Goal: Find specific page/section: Find specific page/section

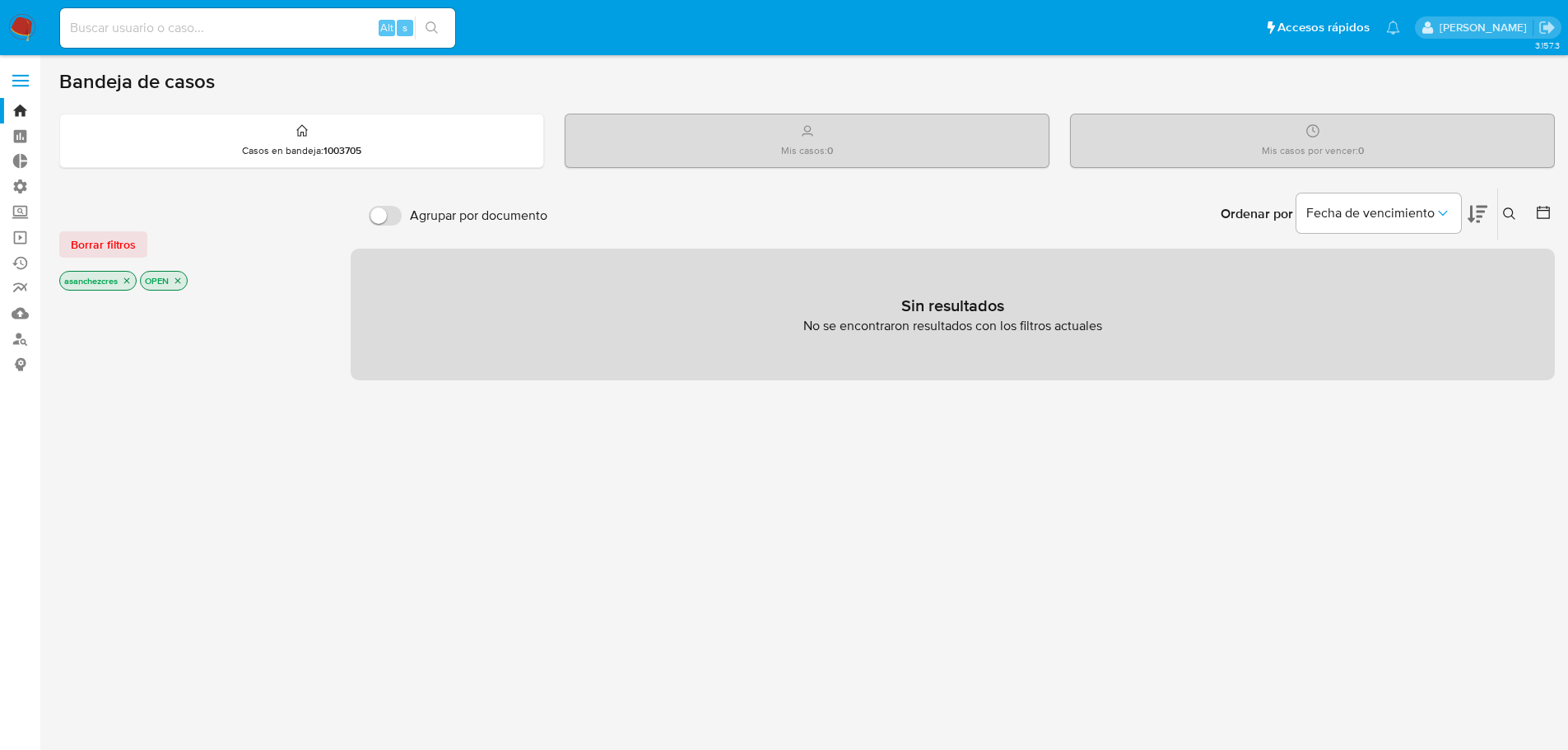
click at [132, 279] on icon "close-filter" at bounding box center [126, 280] width 10 height 10
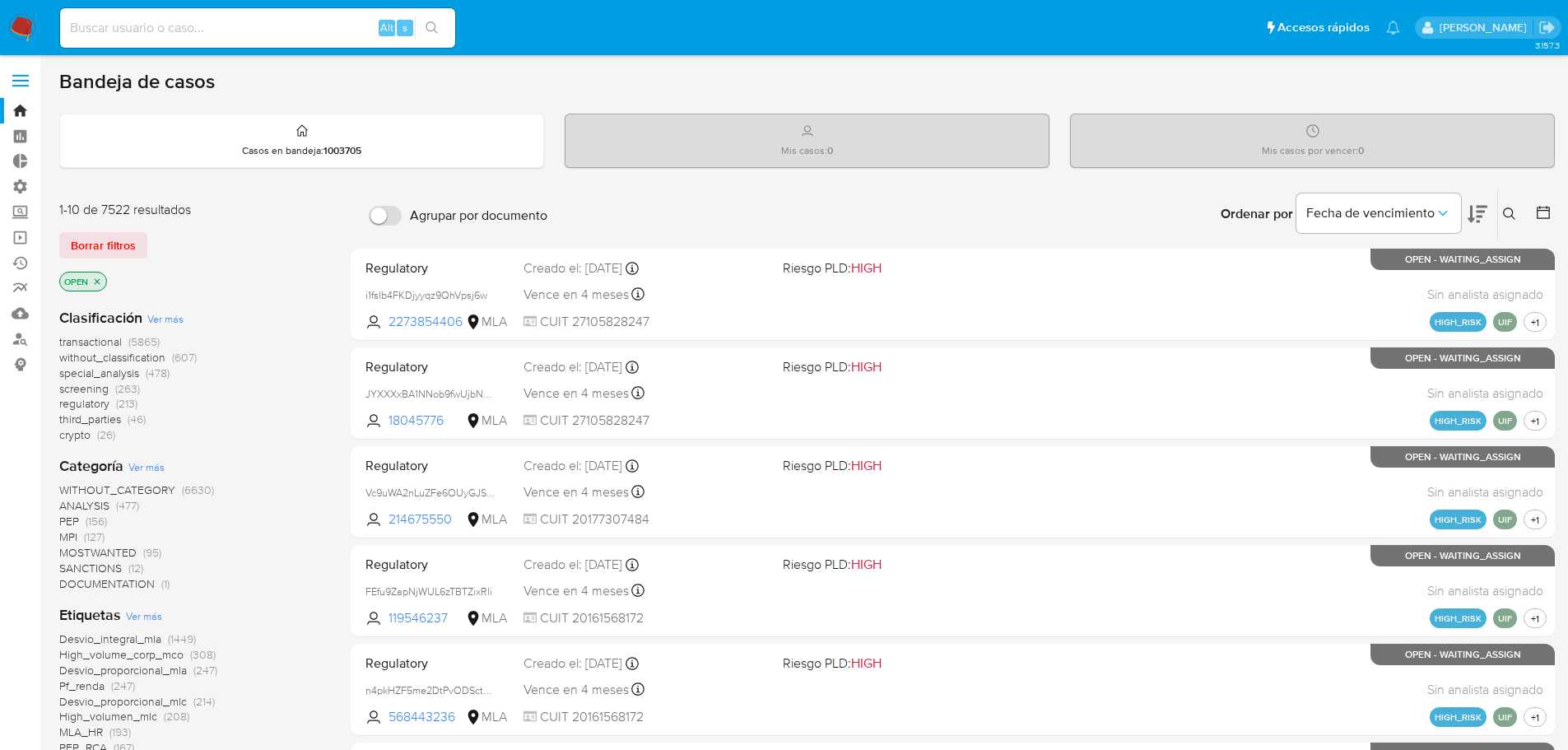
click at [96, 282] on icon "close-filter" at bounding box center [97, 281] width 6 height 6
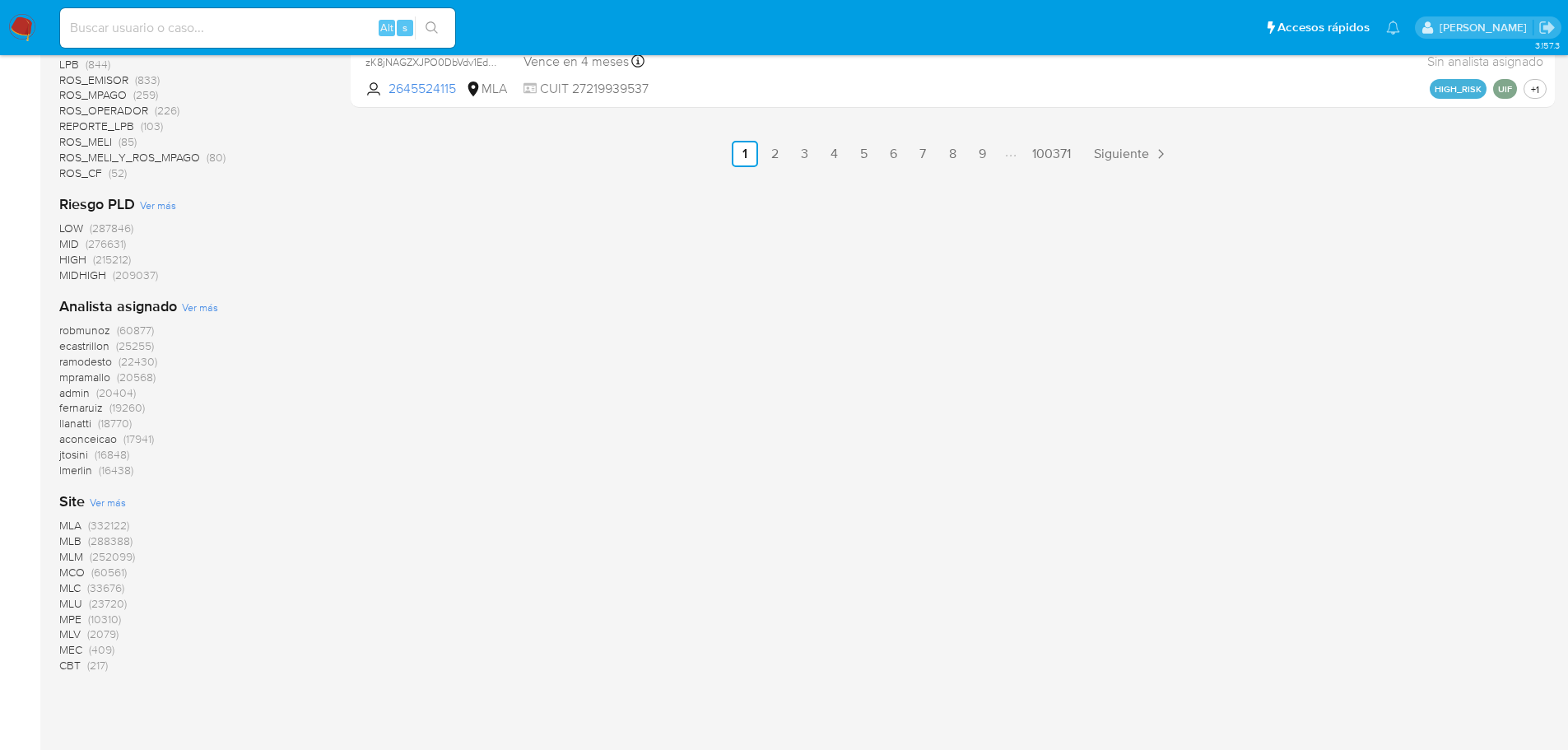
scroll to position [1137, 0]
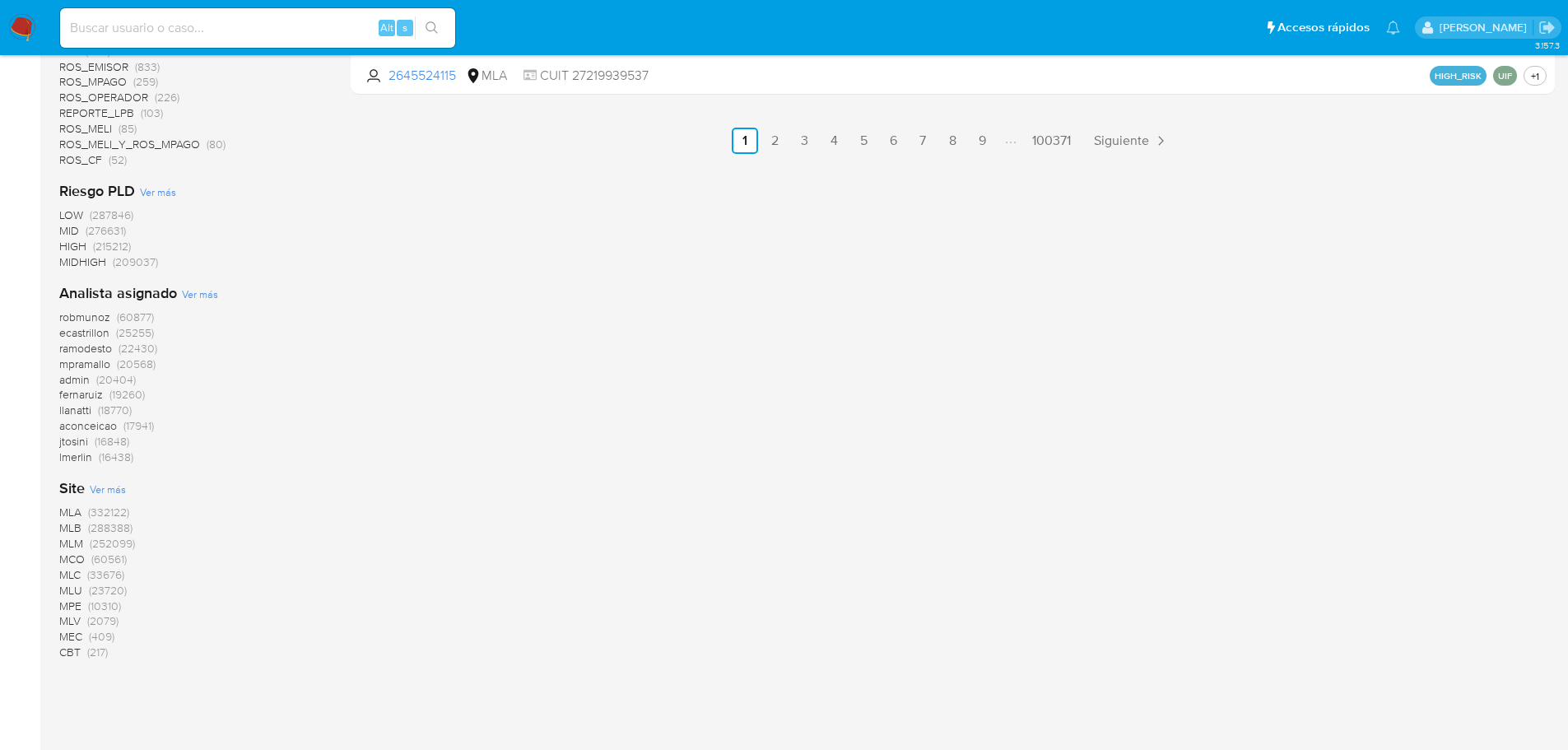
click at [86, 532] on span "MLB (288388)" at bounding box center [95, 529] width 73 height 16
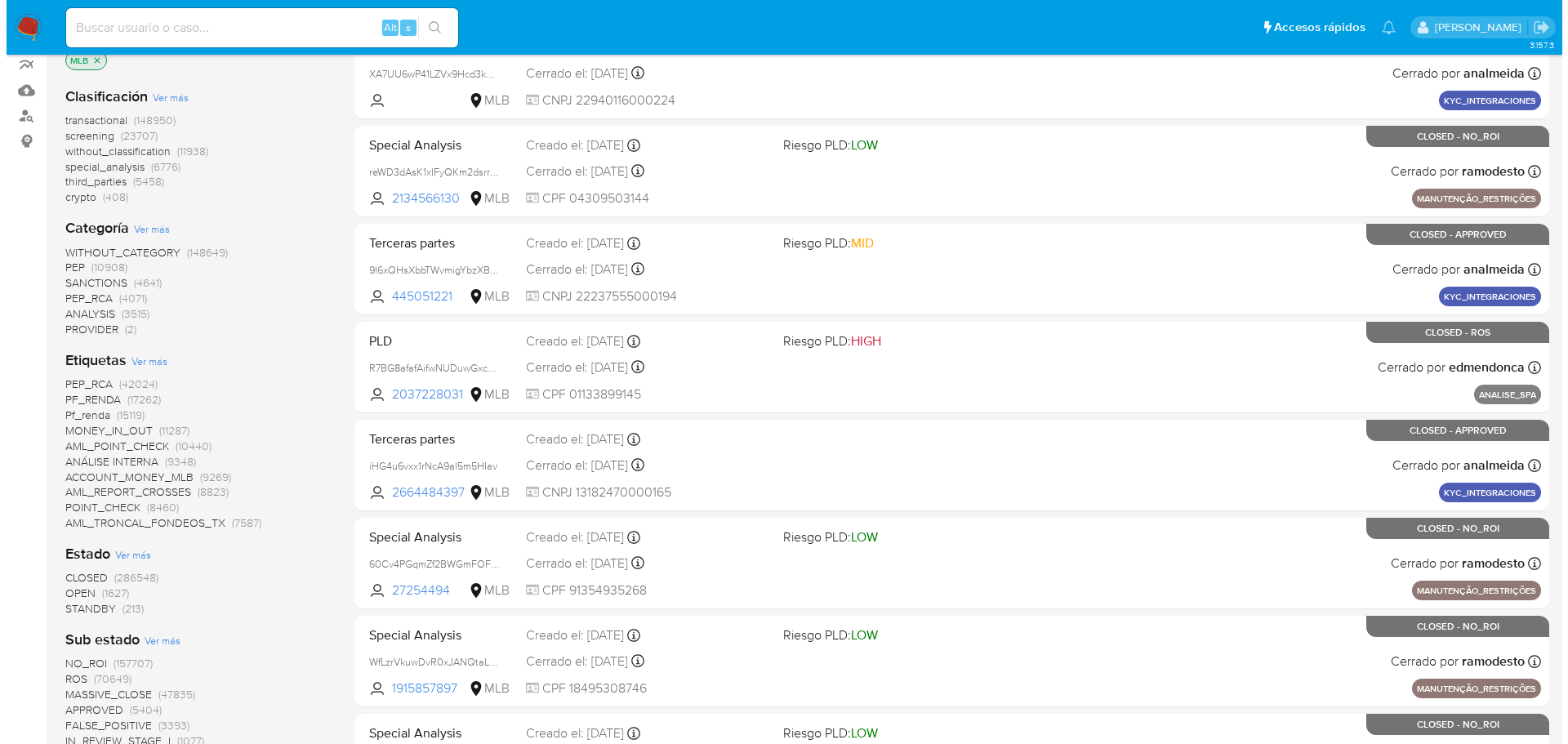
scroll to position [245, 0]
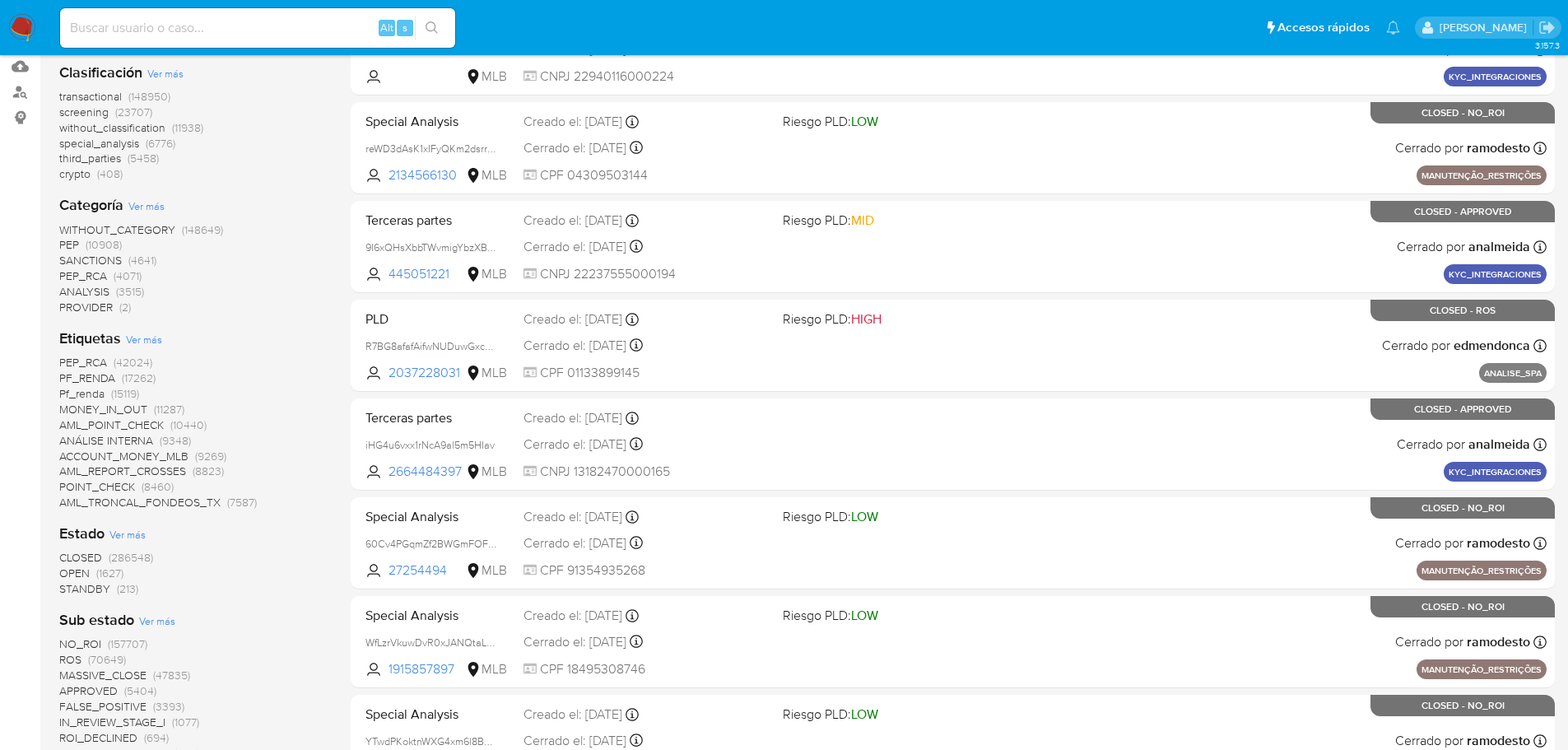
click at [145, 347] on div "Etiquetas Ver más PEP_RCA (42024) PF_RENDA (17262) Pf_renda (15119) MONEY_IN_OU…" at bounding box center [192, 420] width 265 height 182
click at [142, 340] on span "Ver más" at bounding box center [143, 339] width 36 height 15
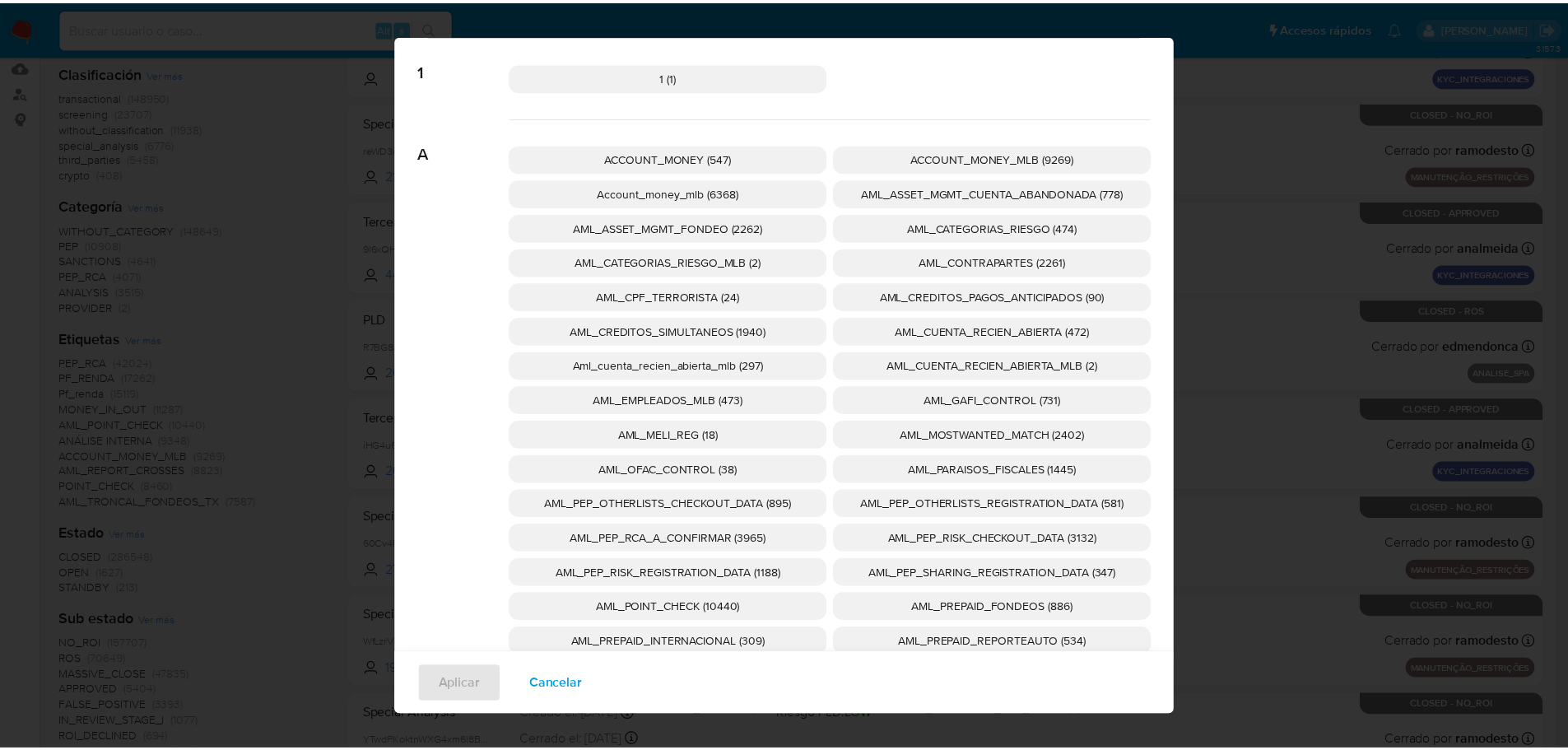
scroll to position [0, 0]
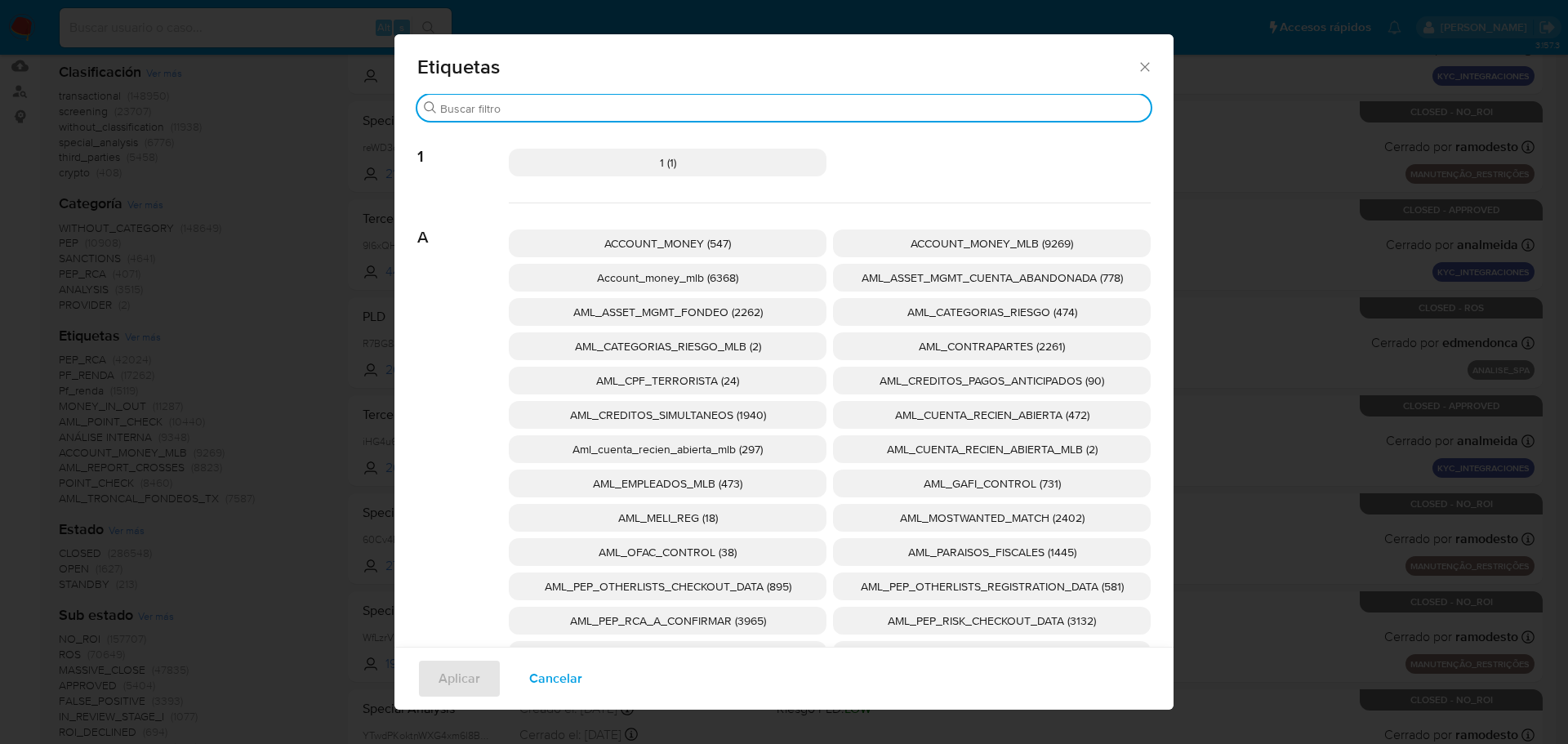
click at [608, 110] on input "Buscar" at bounding box center [792, 108] width 704 height 15
type input "D"
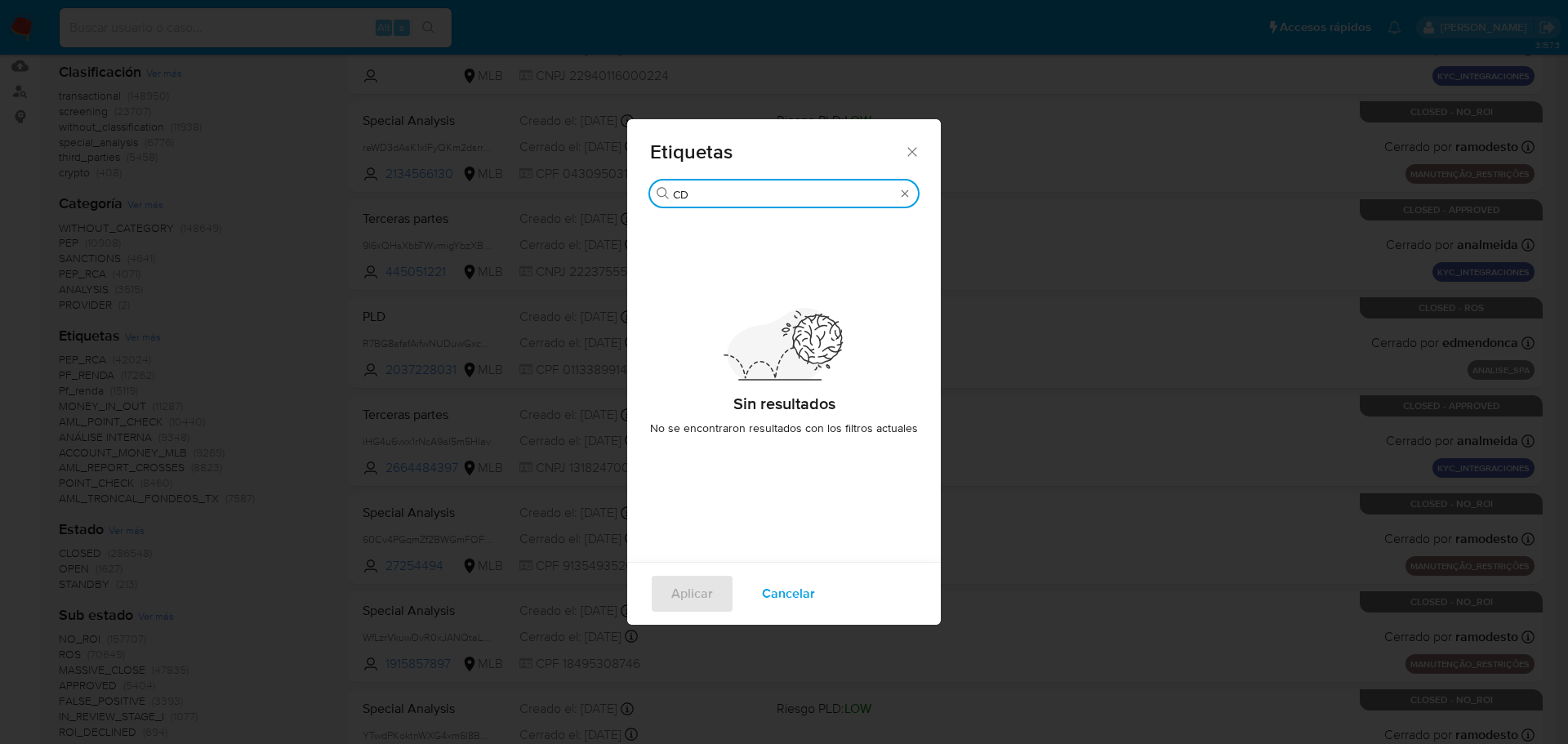
type input "CDB"
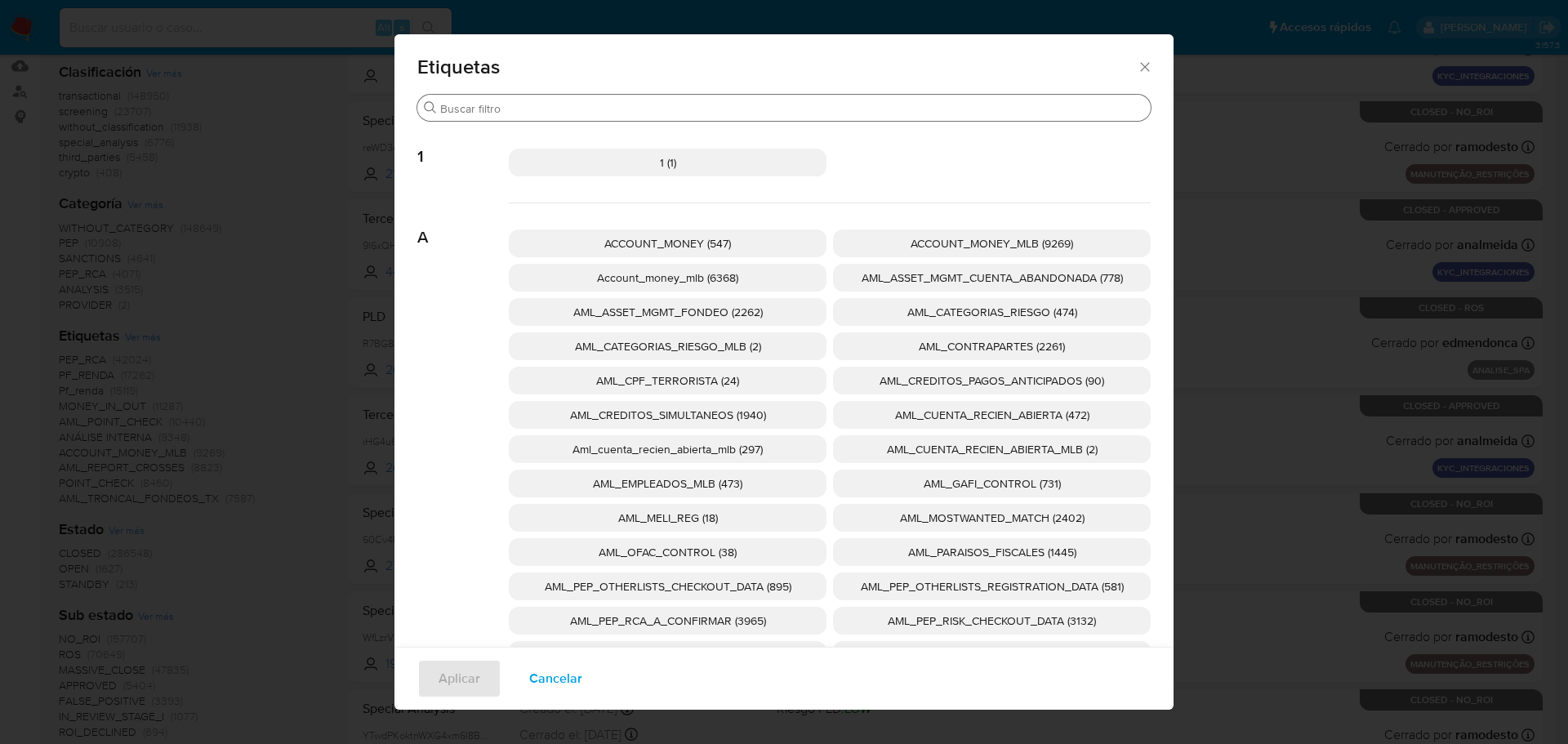
click at [1140, 68] on icon "Cerrar" at bounding box center [1144, 67] width 9 height 9
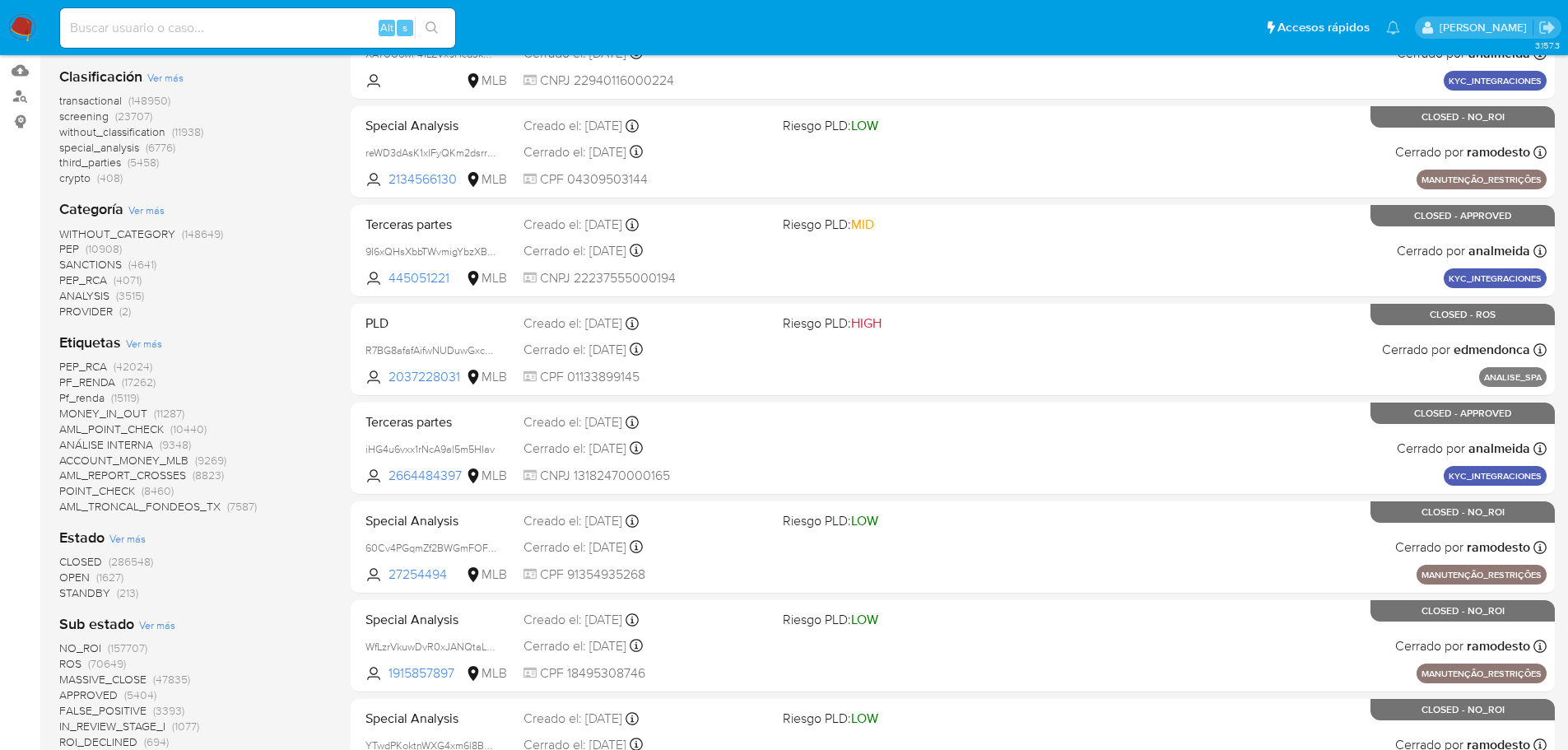
scroll to position [247, 0]
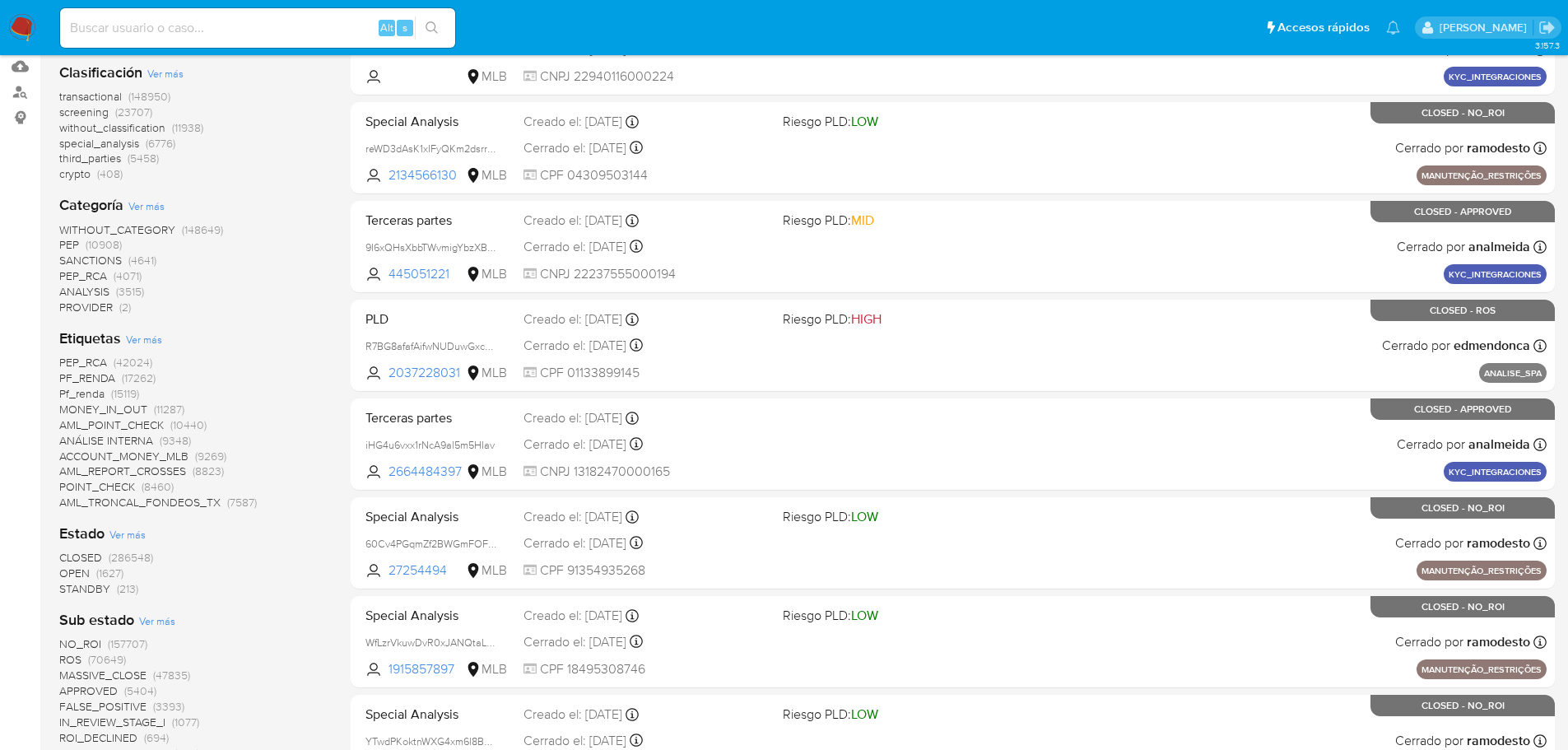
click at [165, 93] on span "(148950)" at bounding box center [148, 96] width 42 height 17
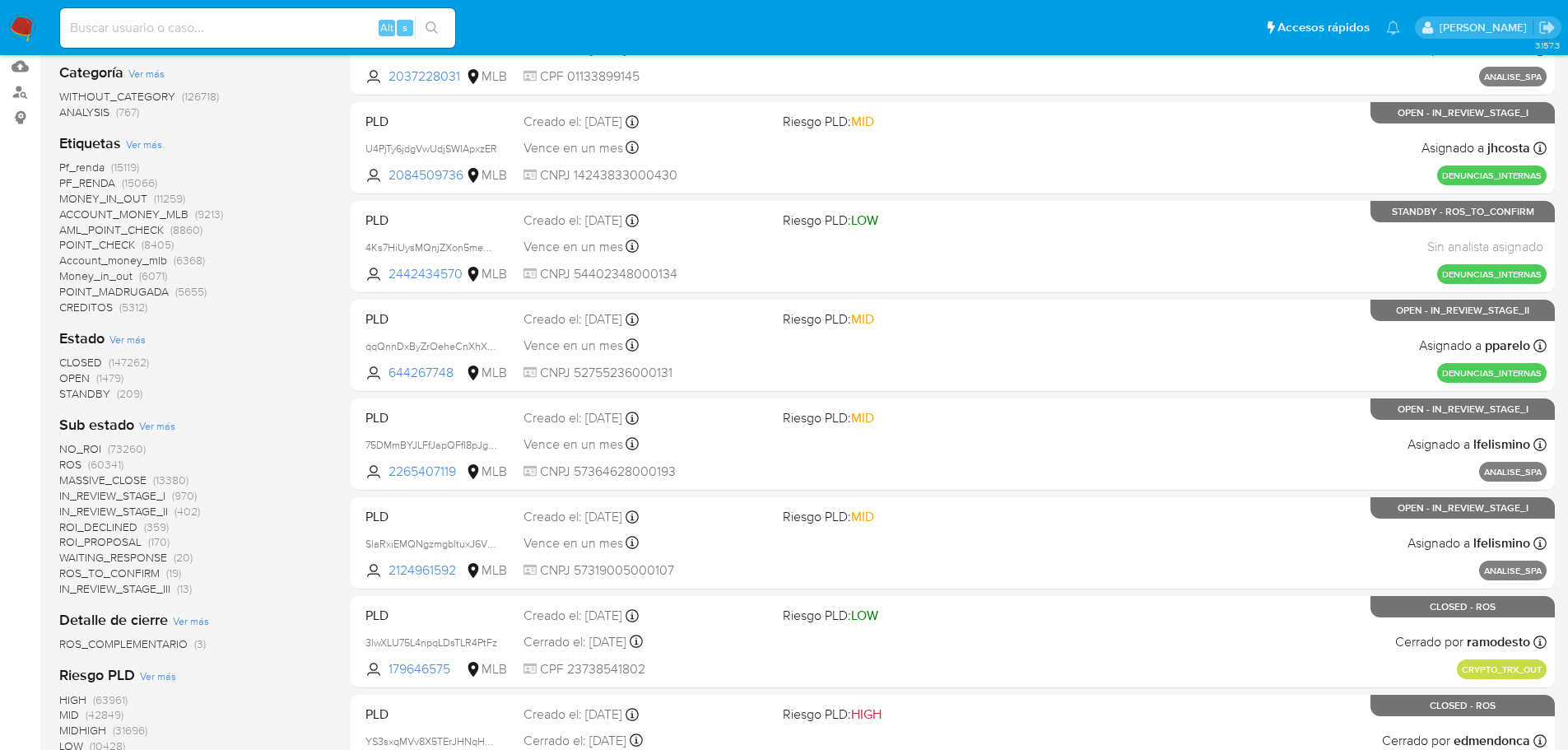
click at [149, 423] on span "Ver más" at bounding box center [156, 425] width 36 height 15
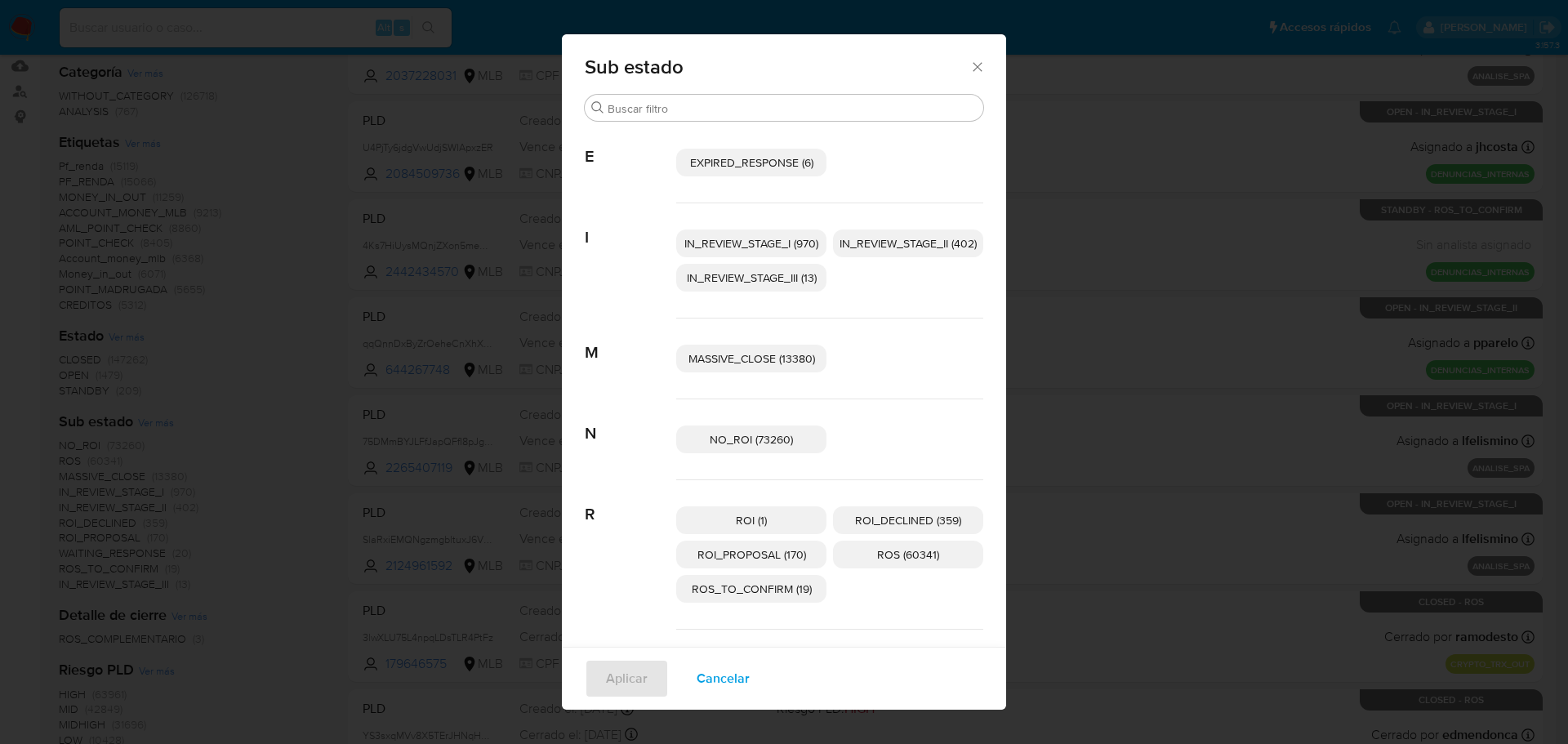
click at [198, 399] on div "Sub estado Buscar E EXPIRED_RESPONSE (6) I IN_REVIEW_STAGE_I (970) IN_REVIEW_ST…" at bounding box center [784, 372] width 1568 height 744
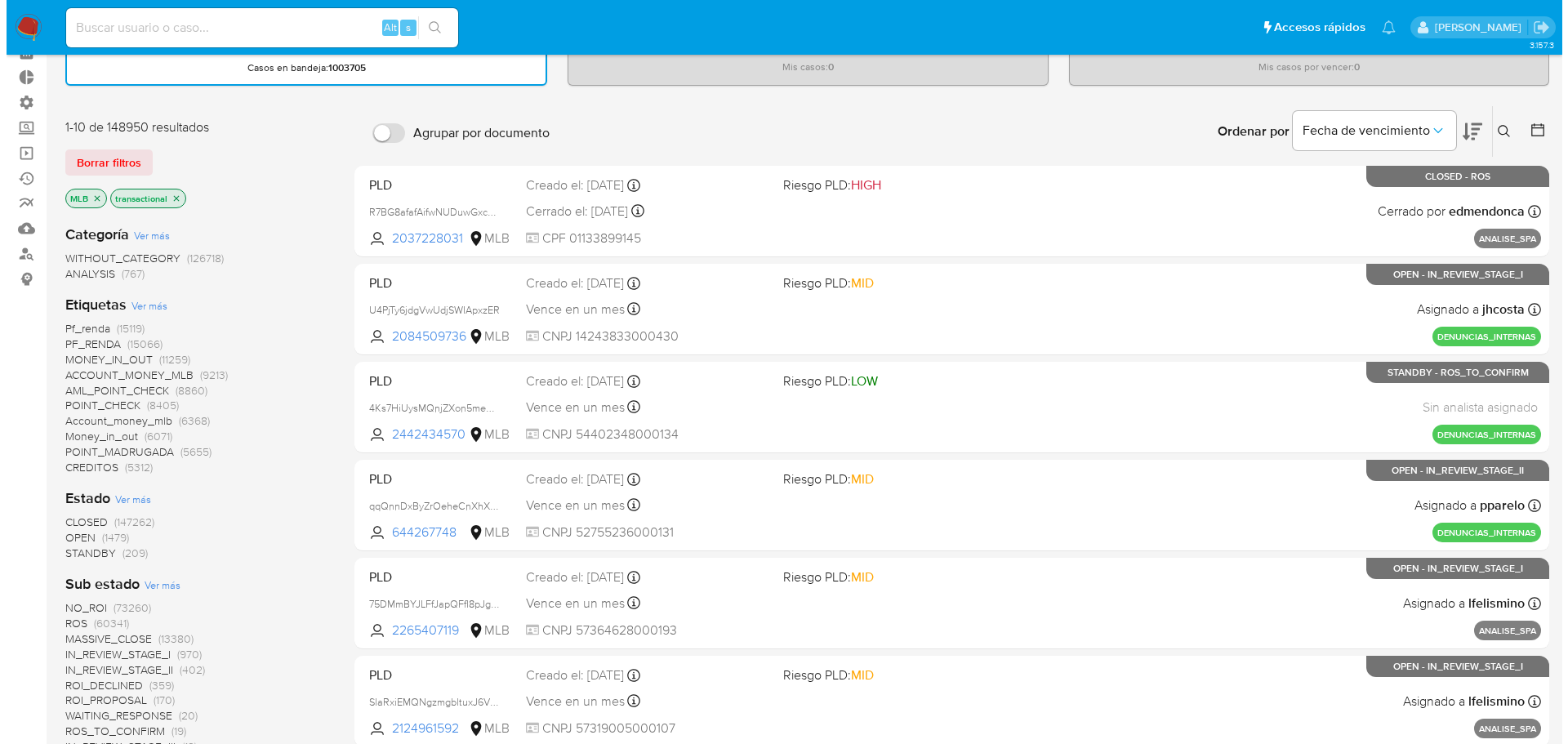
scroll to position [82, 0]
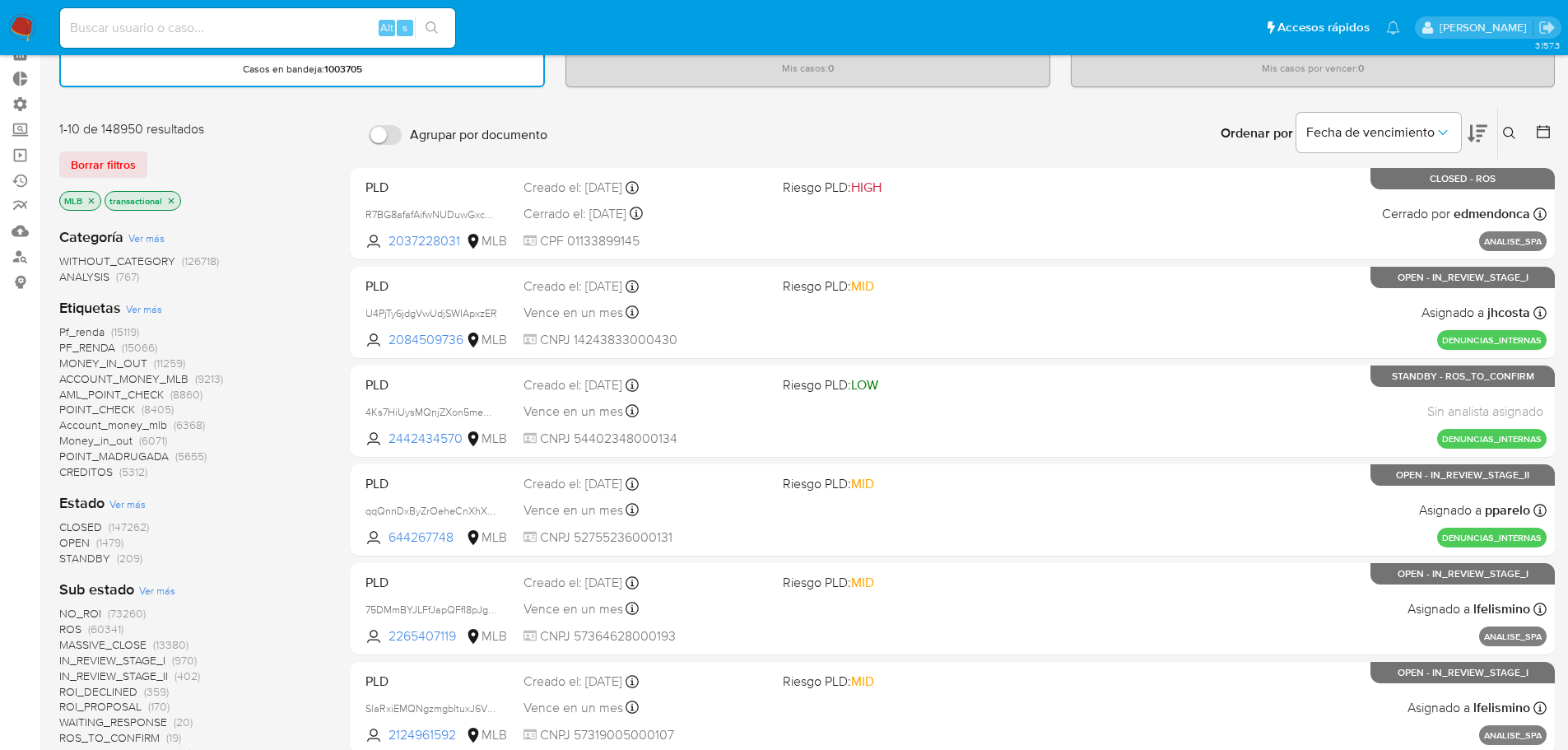
click at [155, 301] on div "Etiquetas Ver más Pf_renda (15119) PF_RENDA (15066) MONEY_IN_OUT (11259) ACCOUN…" at bounding box center [192, 389] width 265 height 182
click at [152, 310] on span "Ver más" at bounding box center [143, 309] width 36 height 15
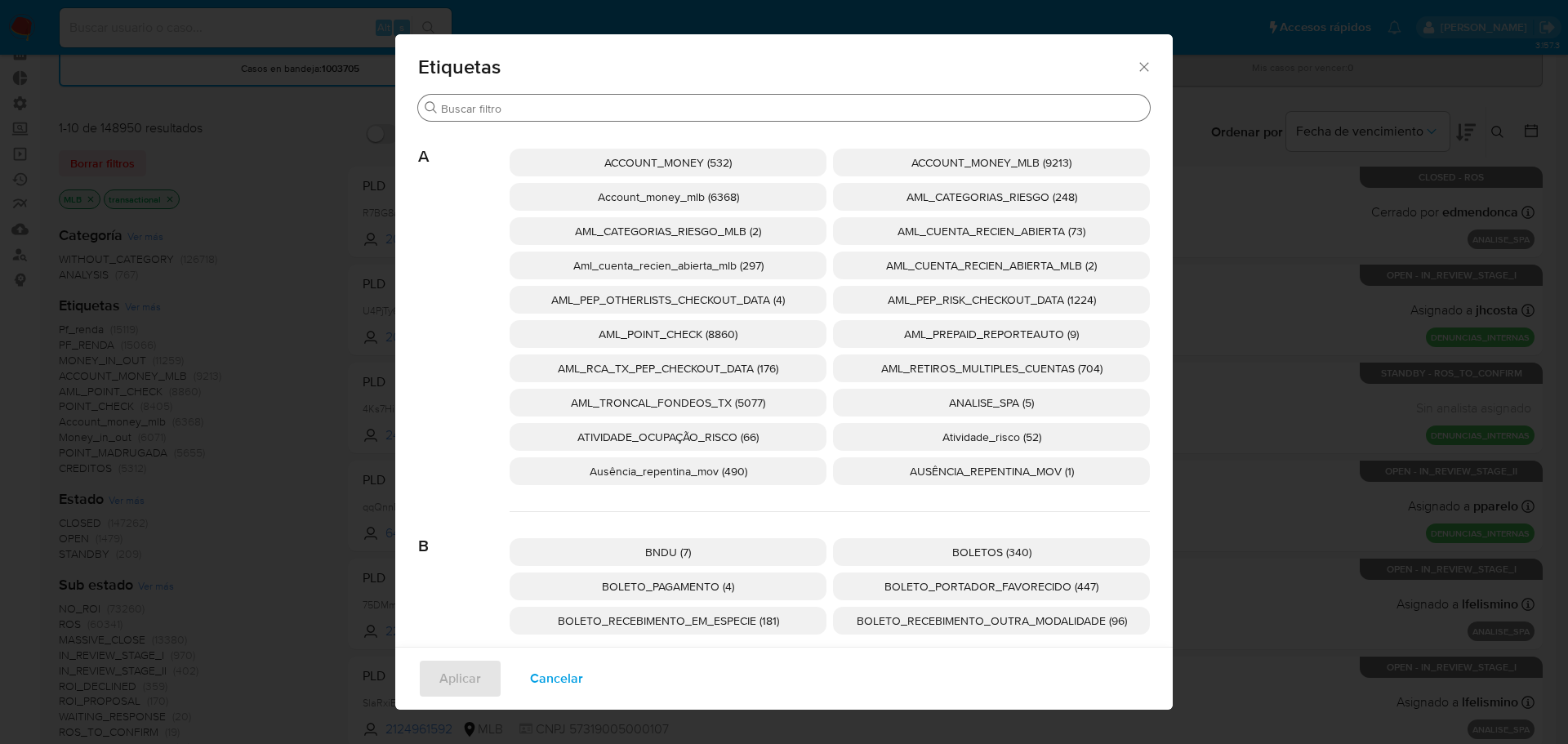
click at [730, 109] on input "Buscar" at bounding box center [792, 108] width 702 height 15
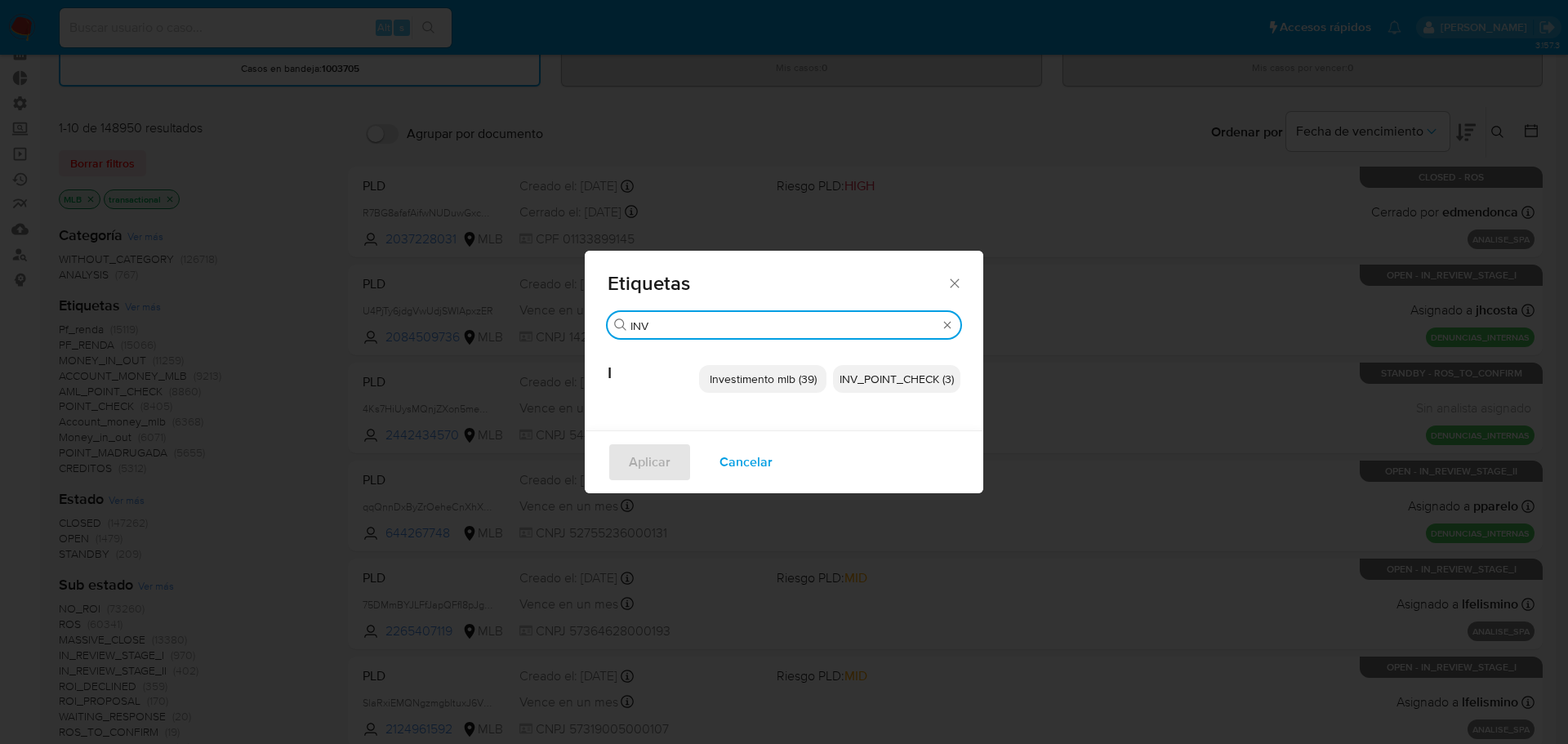
type input "INV"
click at [764, 374] on span "Investimento mlb (39)" at bounding box center [763, 379] width 107 height 17
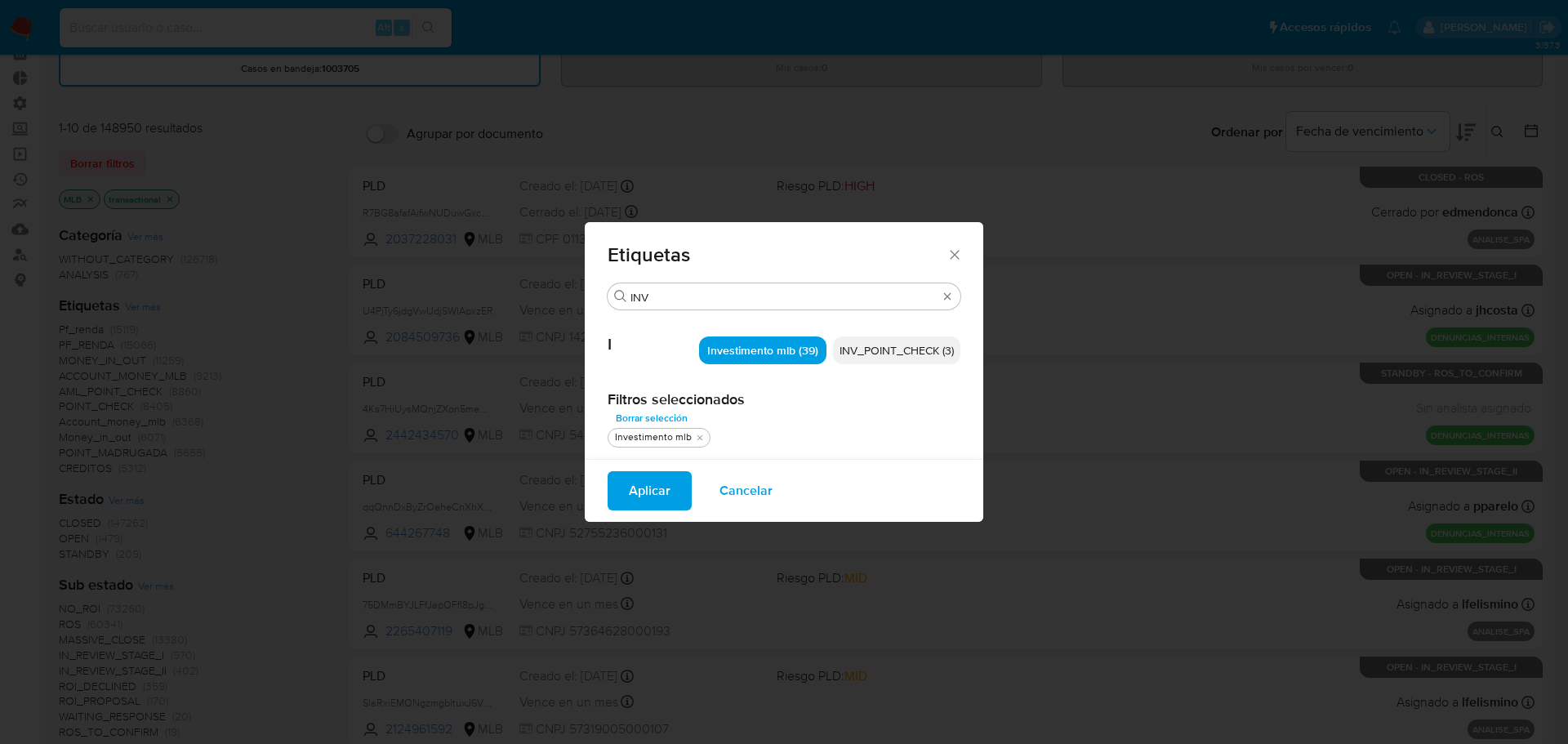
click at [658, 490] on span "Aplicar" at bounding box center [649, 490] width 41 height 36
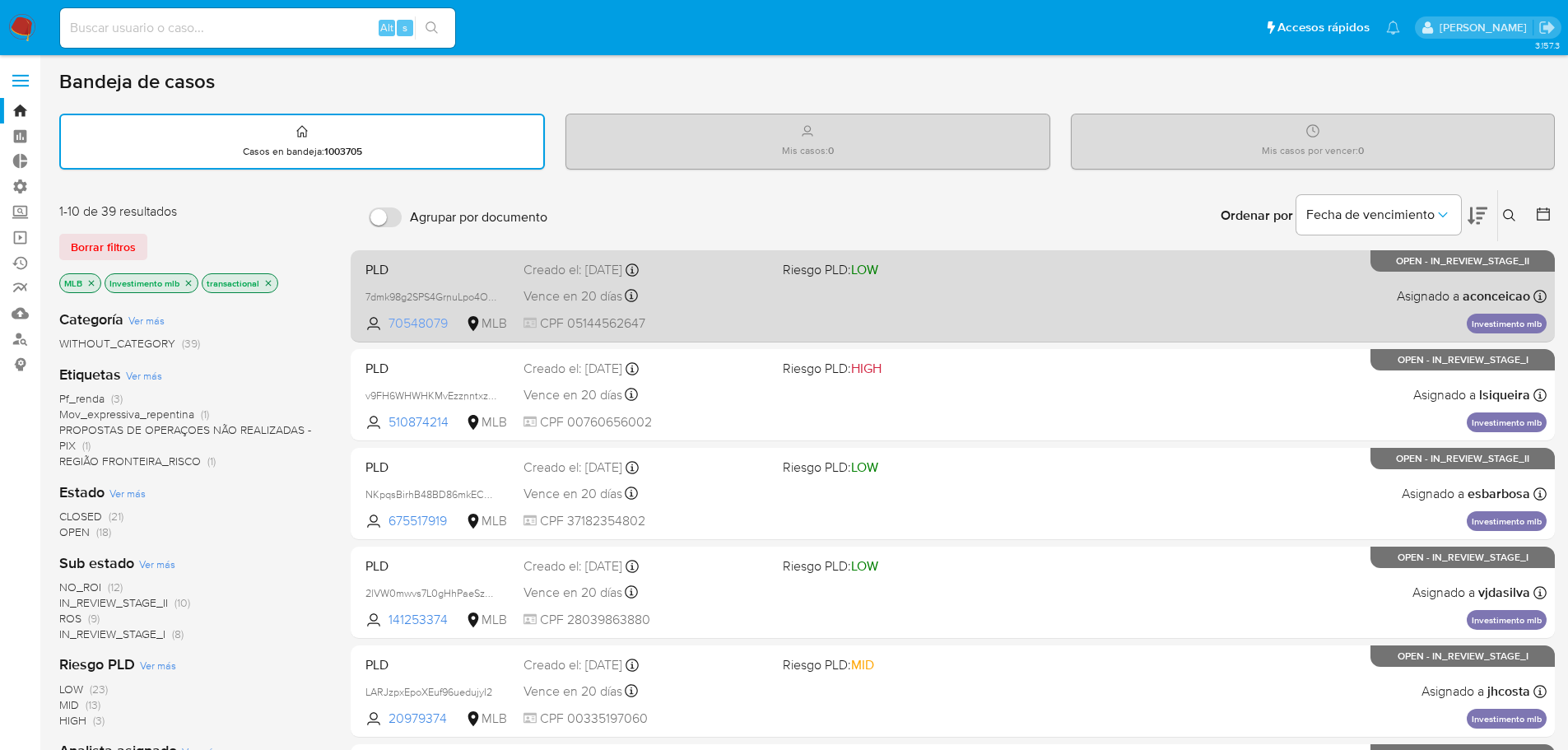
click at [428, 319] on span "70548079" at bounding box center [426, 324] width 74 height 18
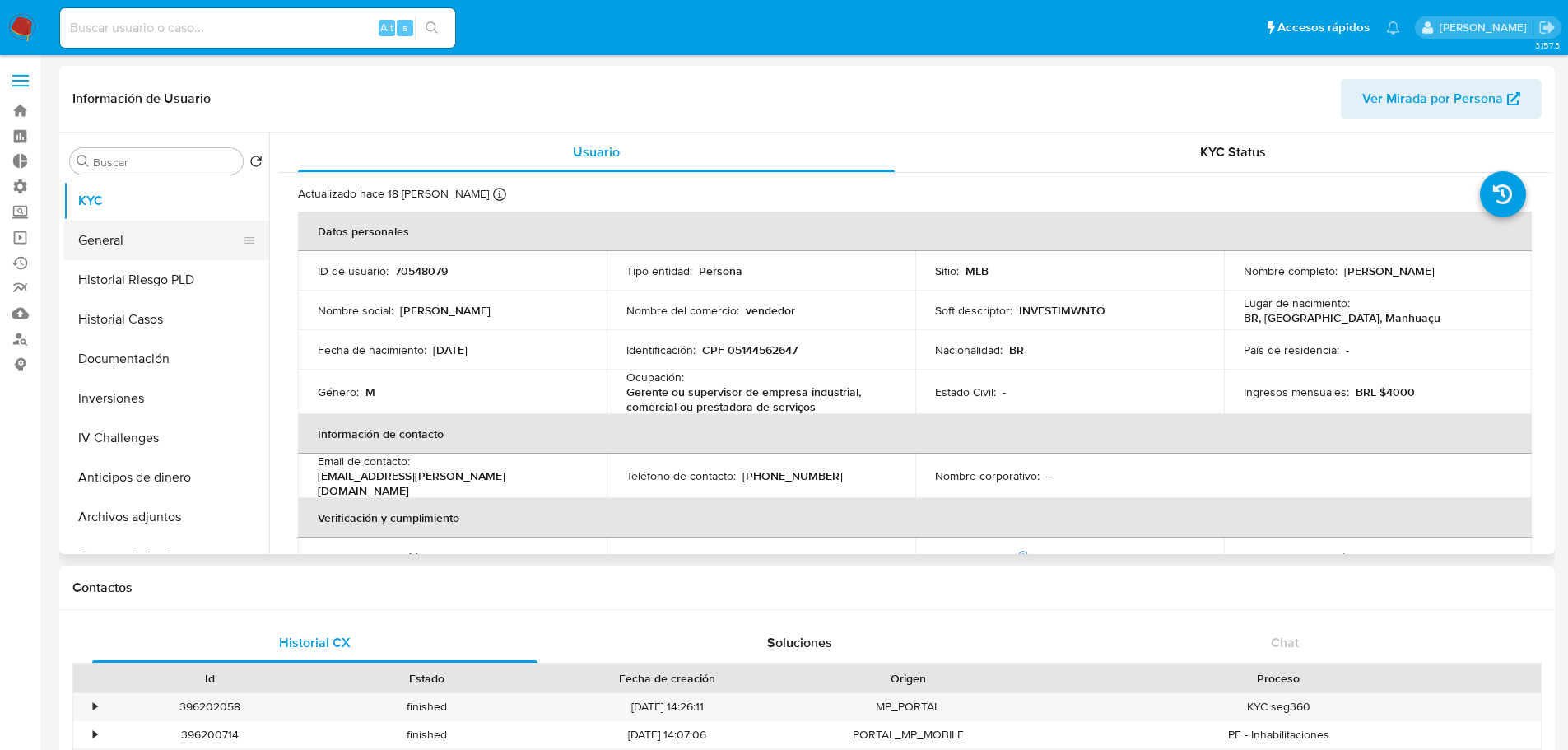
click at [171, 236] on button "General" at bounding box center [160, 241] width 193 height 40
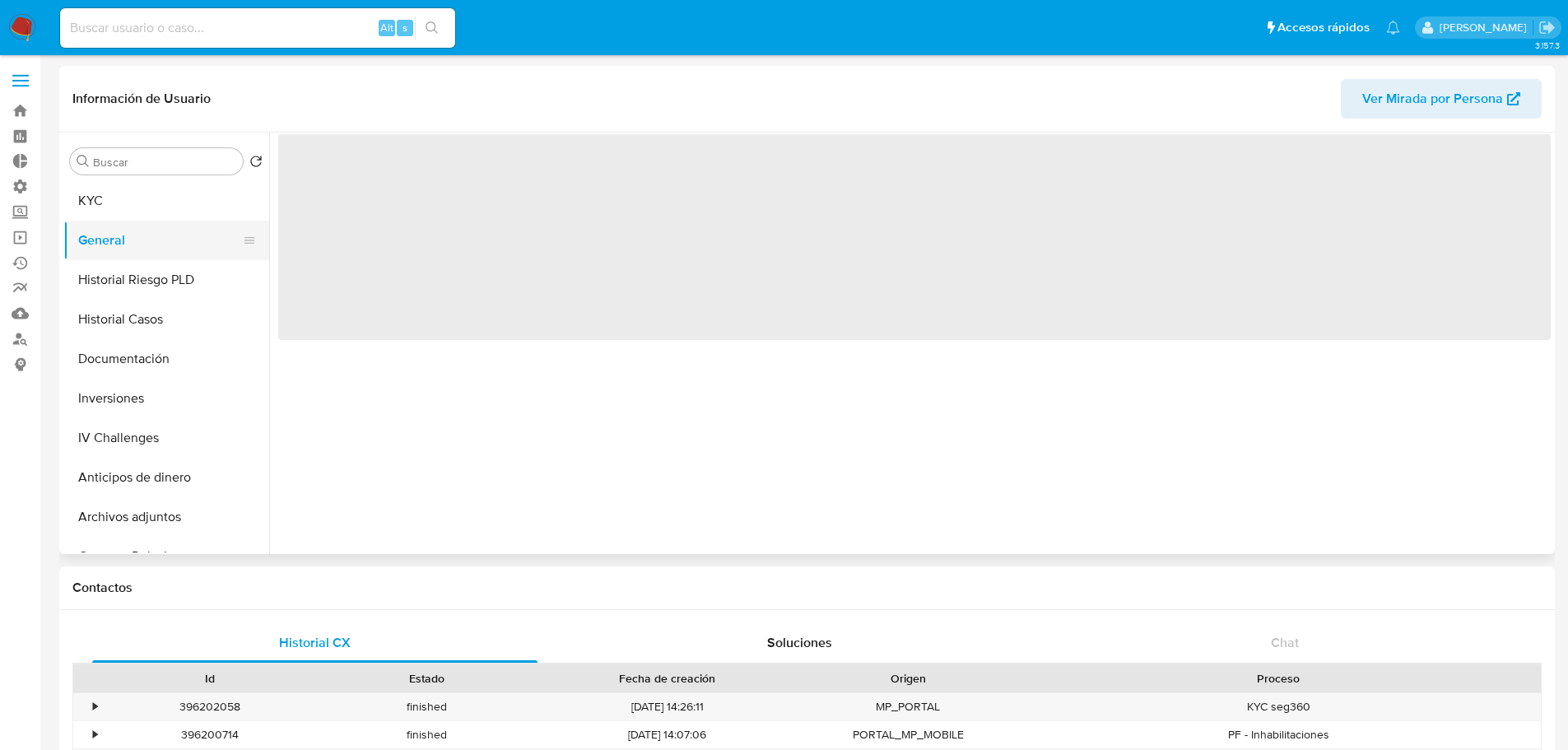
select select "10"
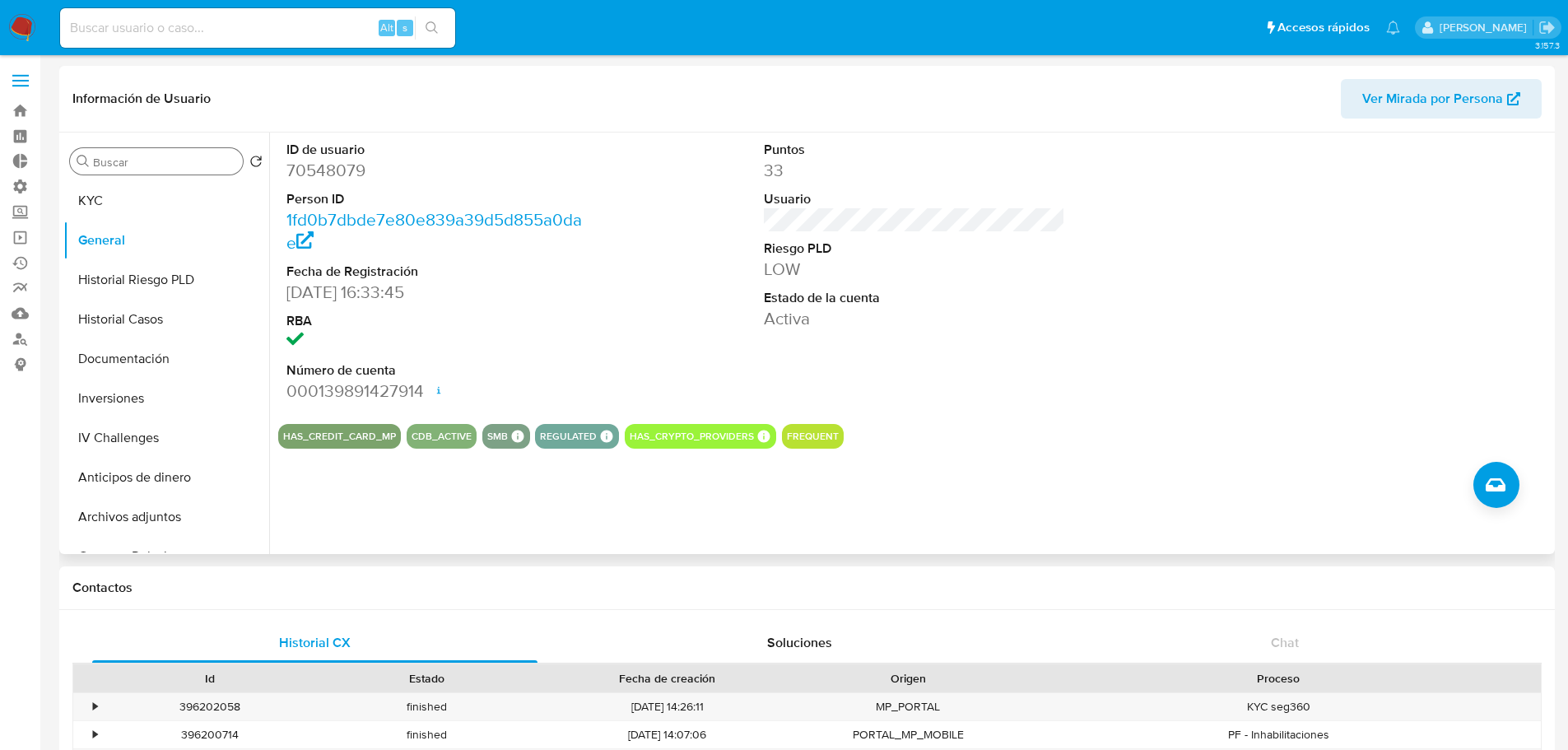
click at [173, 160] on input "Buscar" at bounding box center [164, 162] width 143 height 15
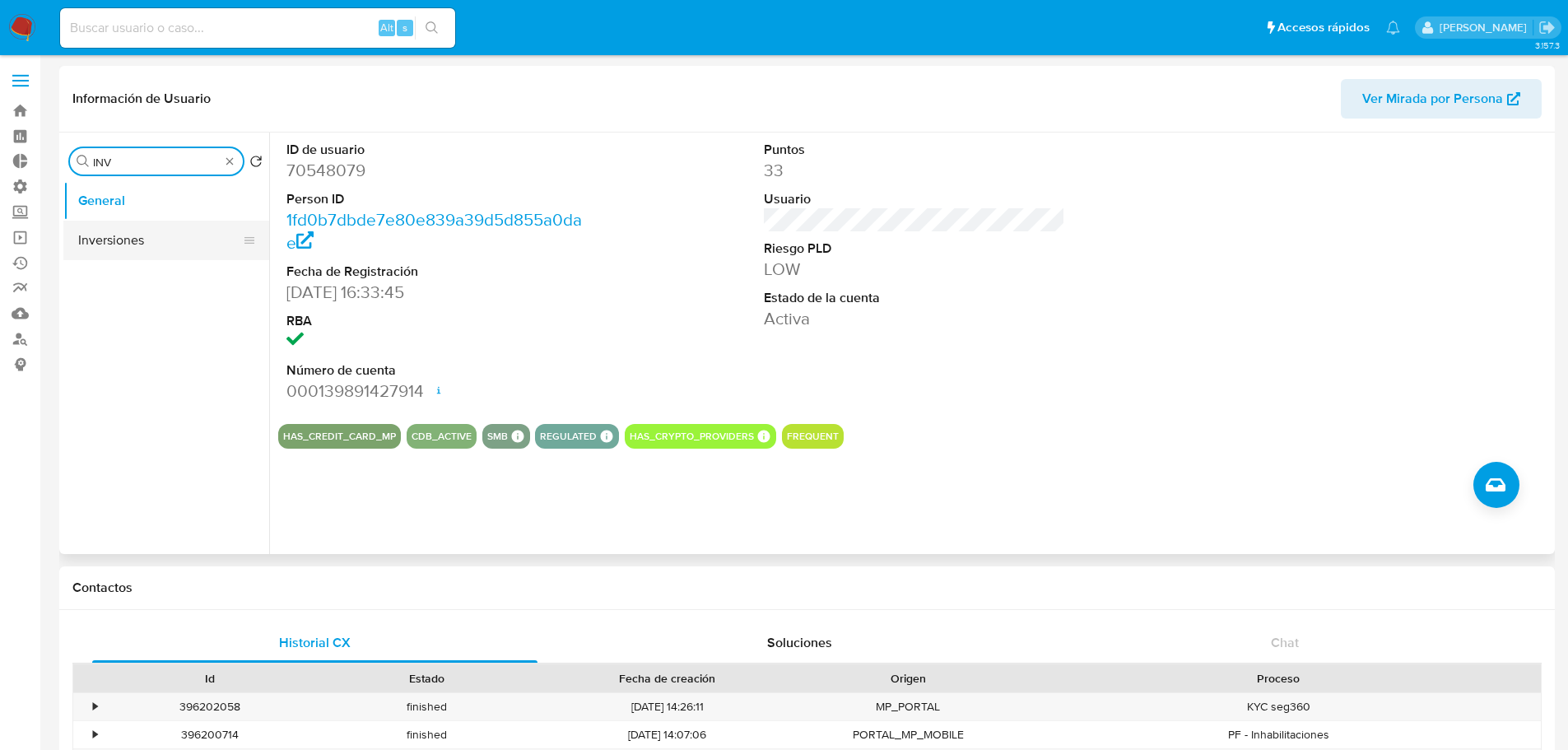
type input "INV"
click at [162, 233] on button "Inversiones" at bounding box center [160, 241] width 193 height 40
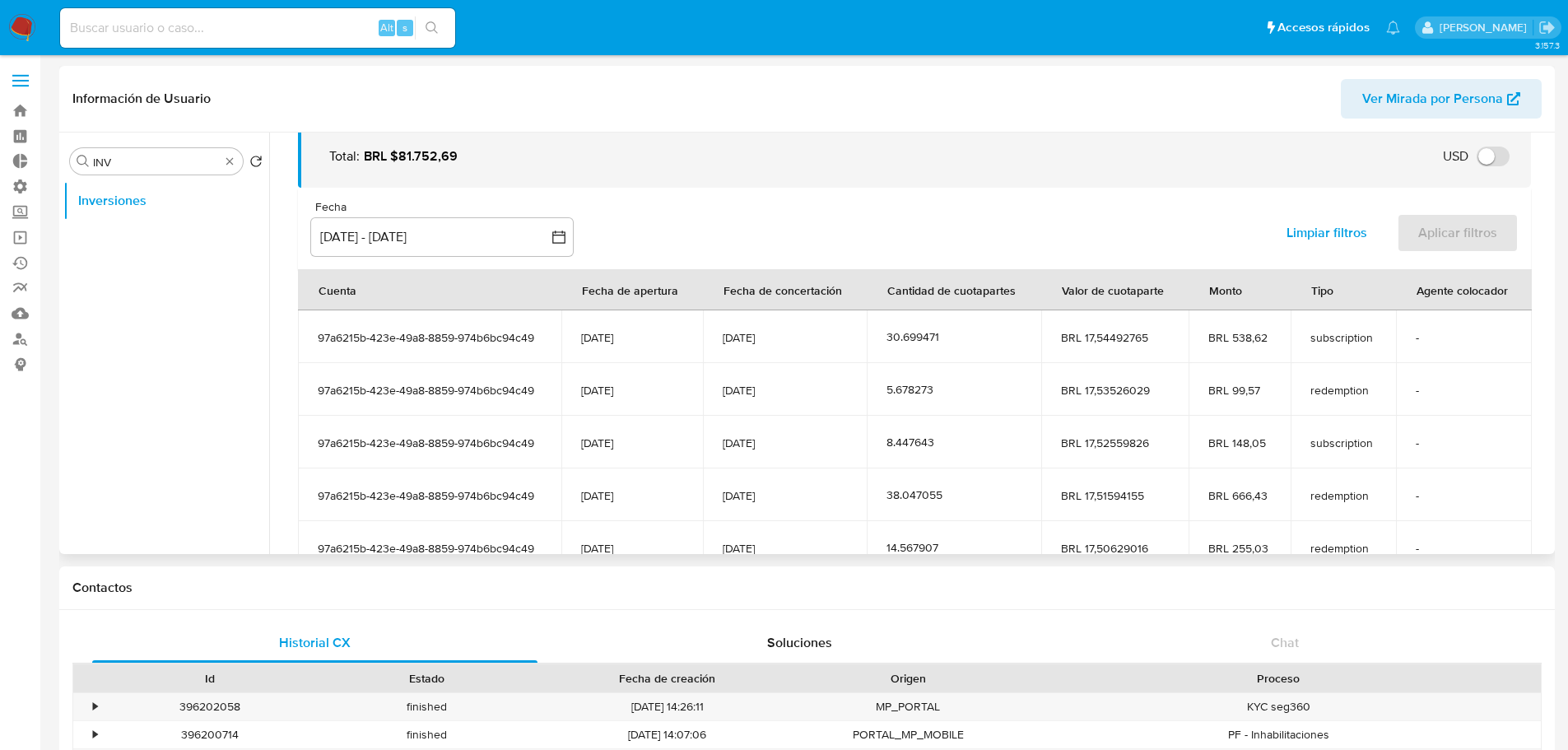
scroll to position [165, 0]
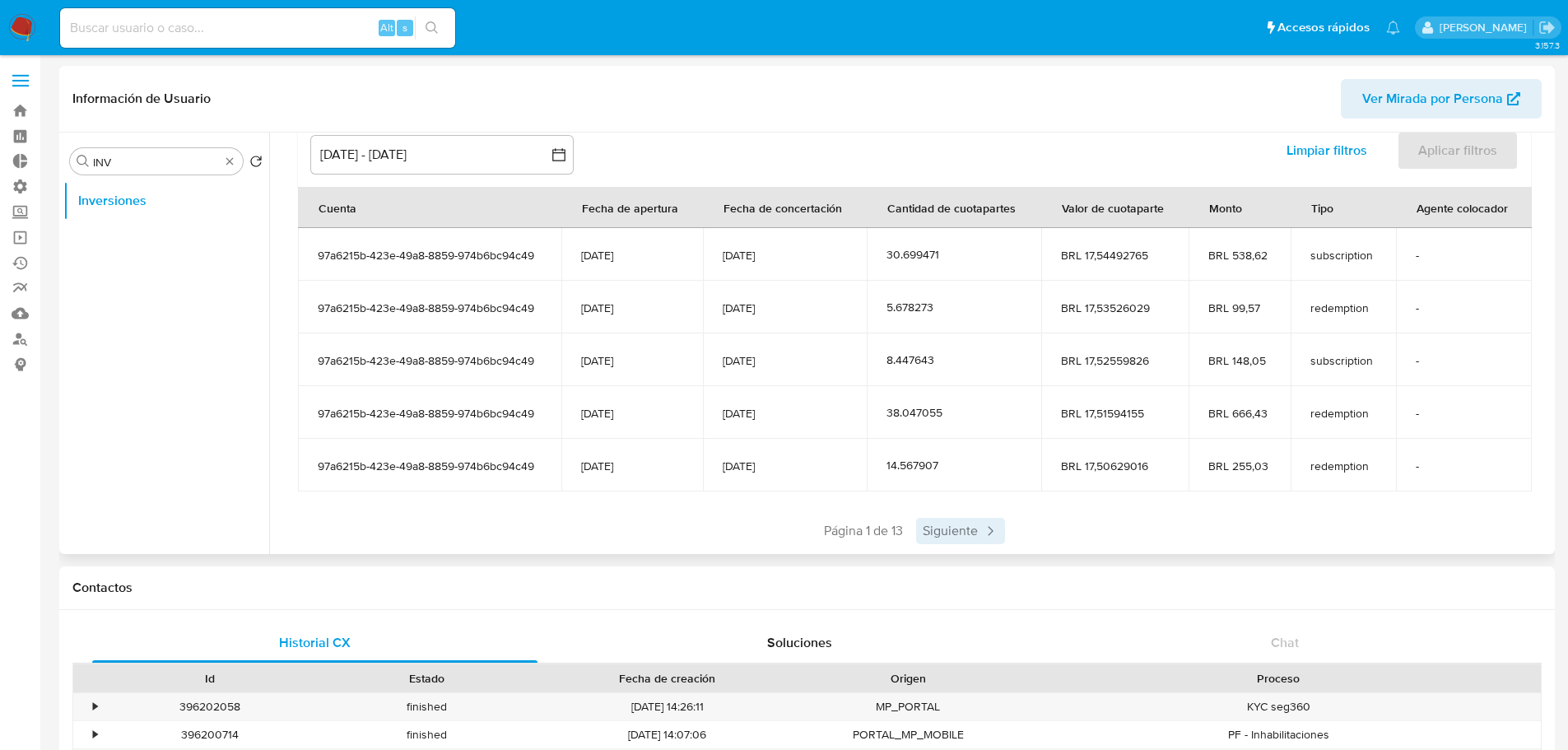
click at [976, 531] on span "Siguiente" at bounding box center [960, 532] width 89 height 27
click at [819, 528] on span "Anterior" at bounding box center [815, 532] width 80 height 27
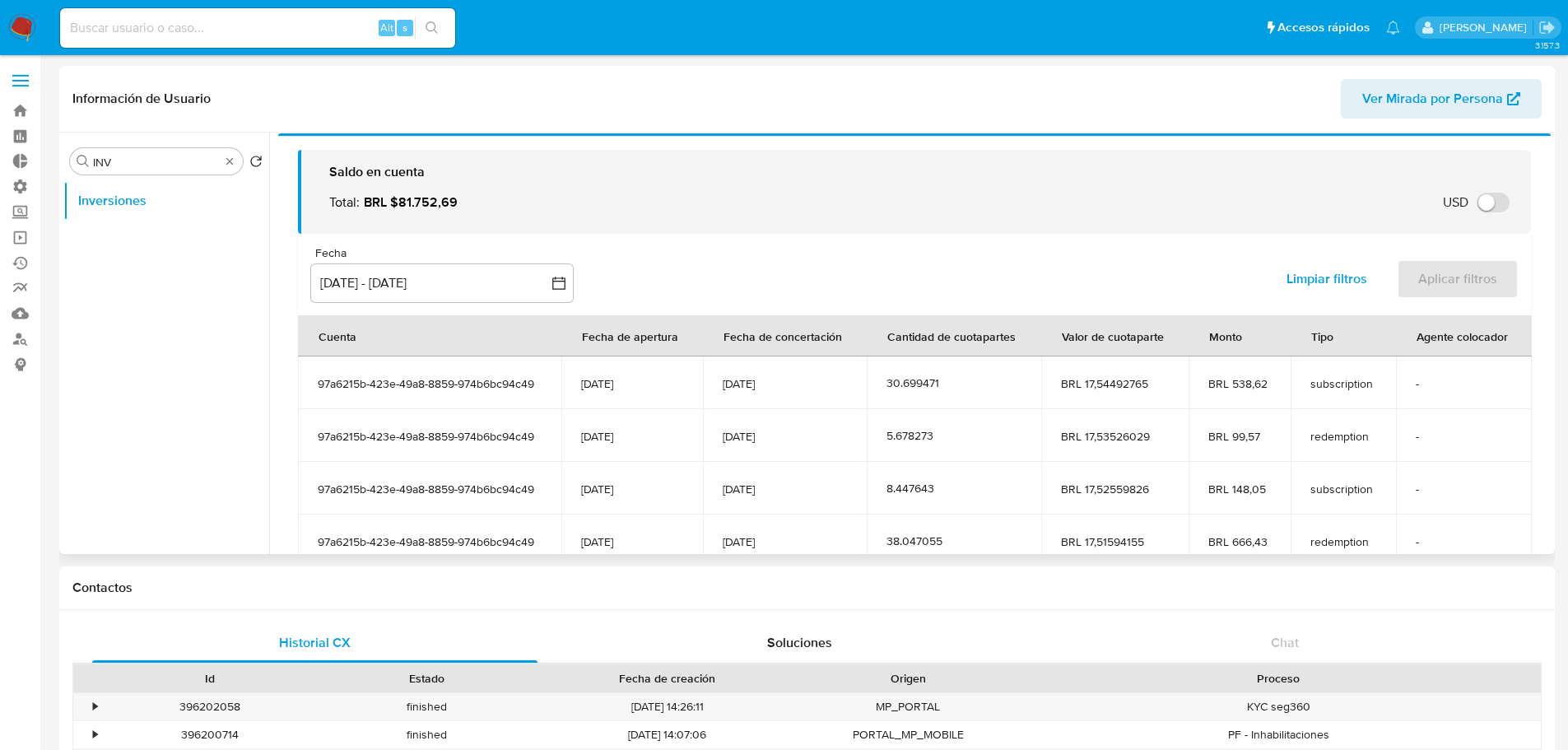
scroll to position [0, 0]
